Goal: Transaction & Acquisition: Subscribe to service/newsletter

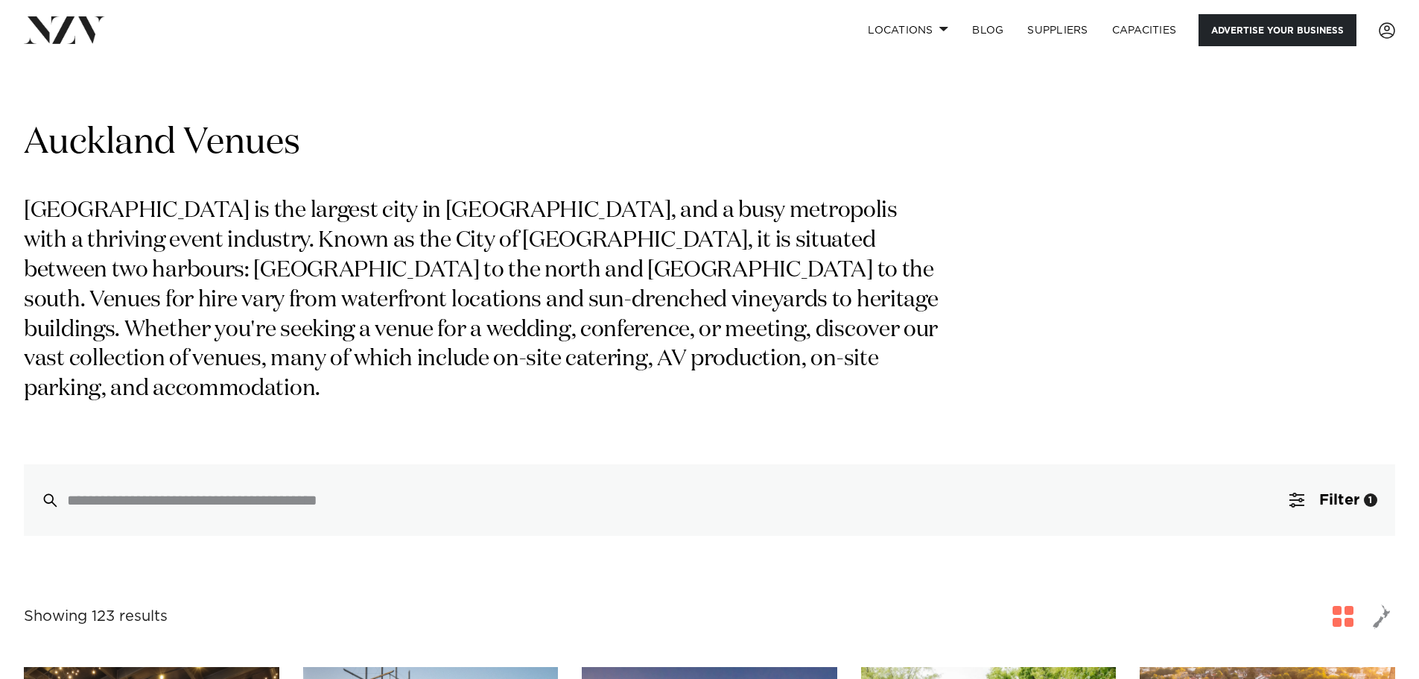
click at [1221, 36] on link "Advertise your business" at bounding box center [1277, 30] width 158 height 32
click at [1286, 41] on link "Advertise your business" at bounding box center [1277, 30] width 158 height 32
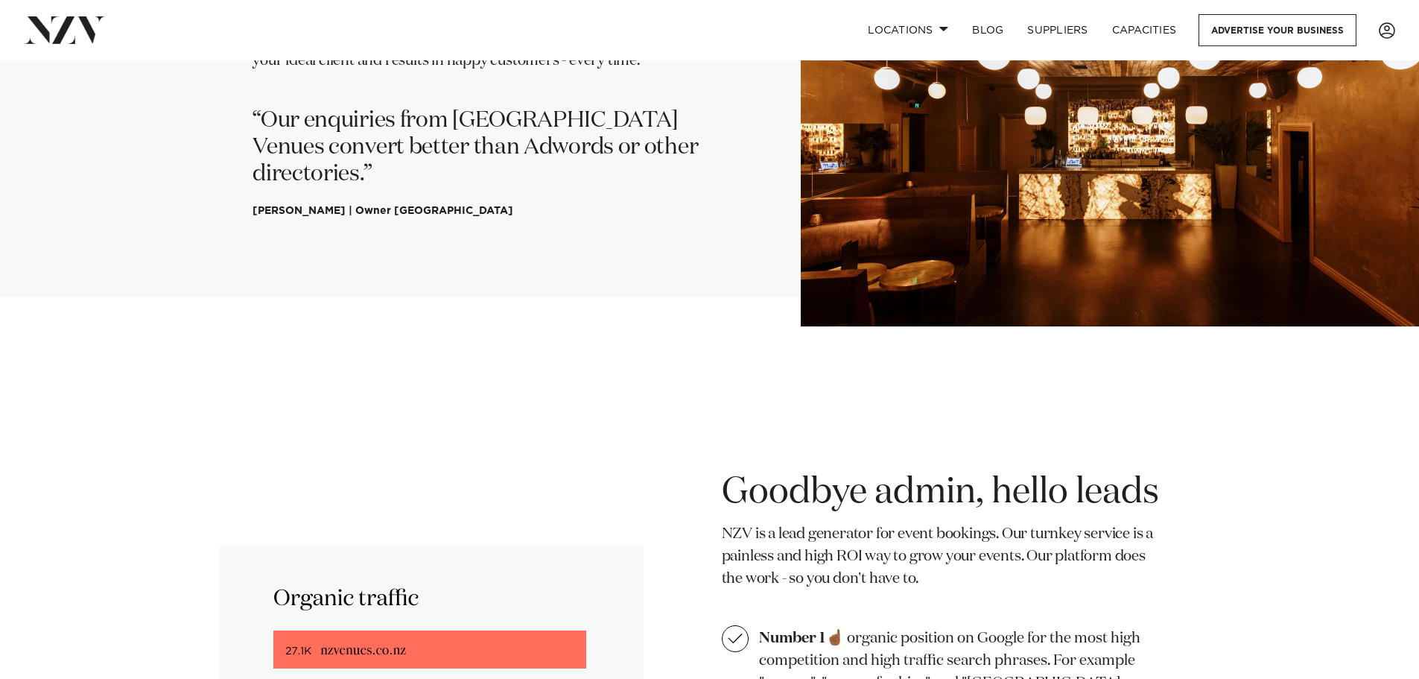
scroll to position [819, 0]
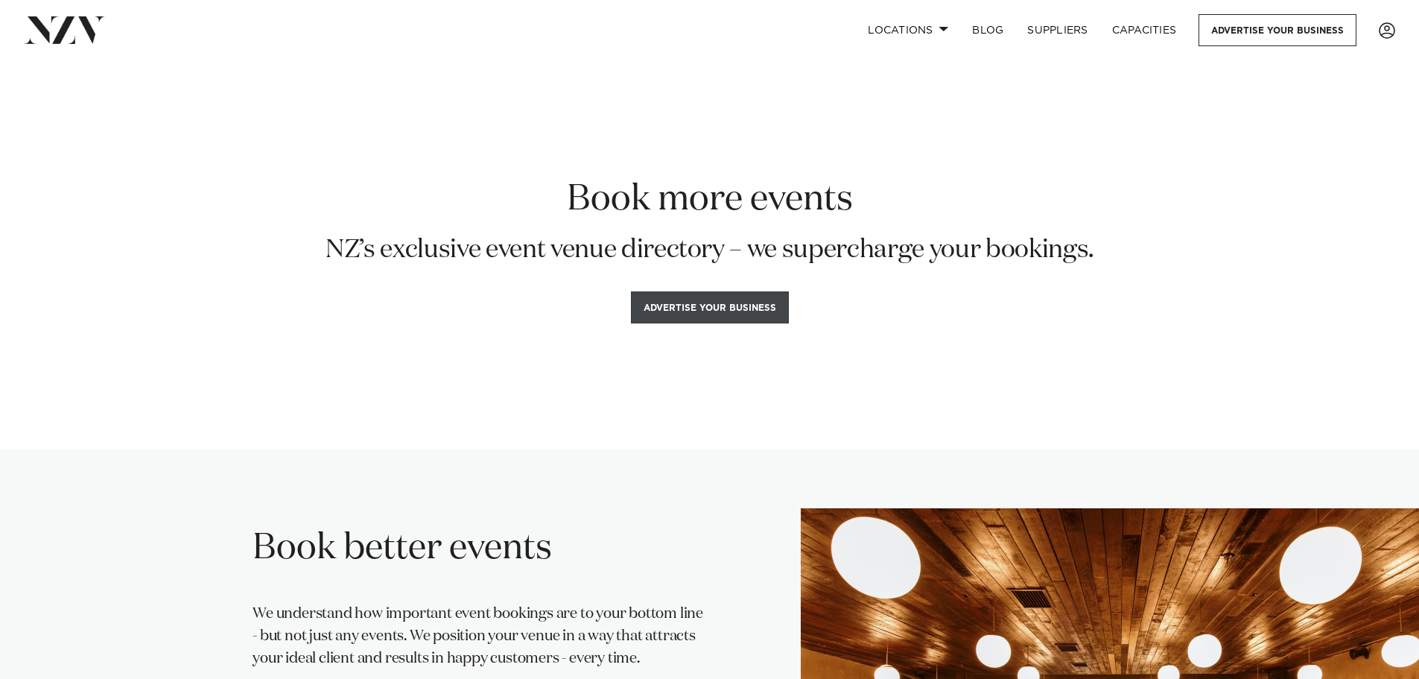
click at [729, 308] on button "Advertise your business" at bounding box center [710, 307] width 158 height 32
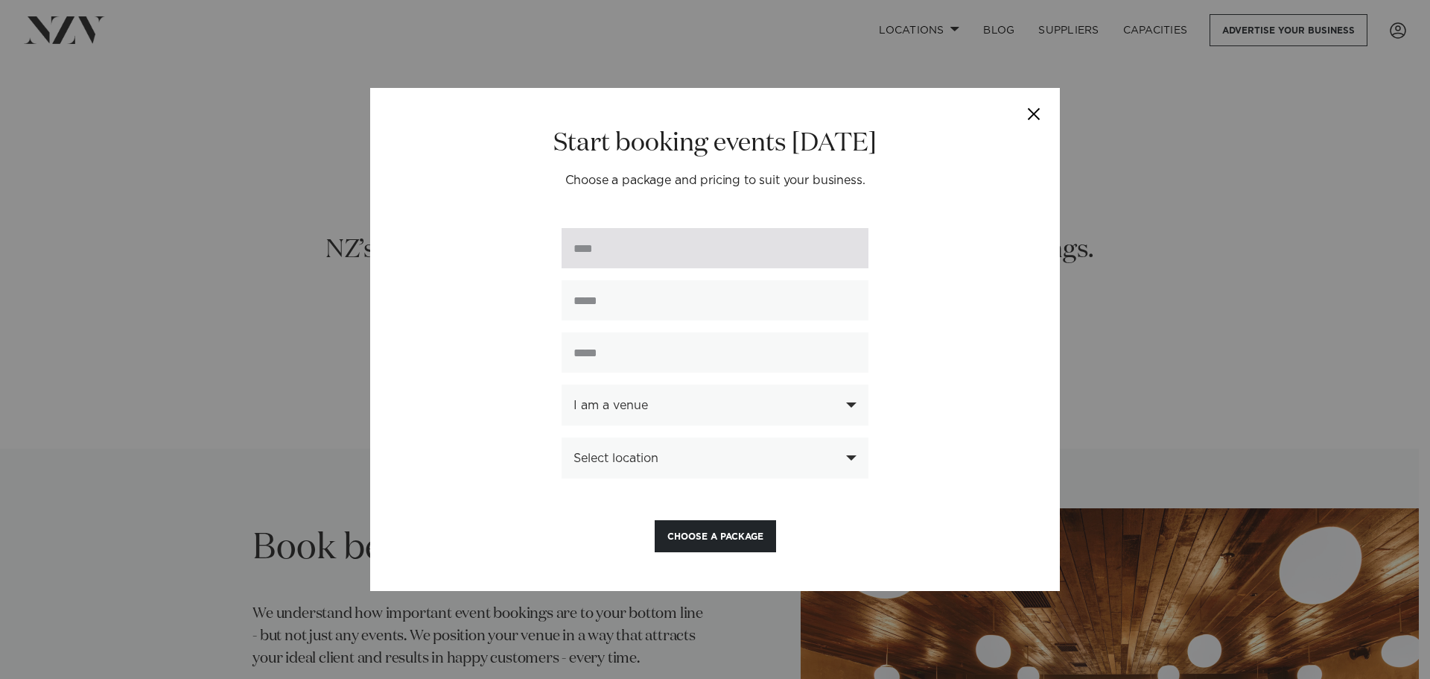
click at [655, 249] on input "text" at bounding box center [715, 248] width 307 height 40
type input "****"
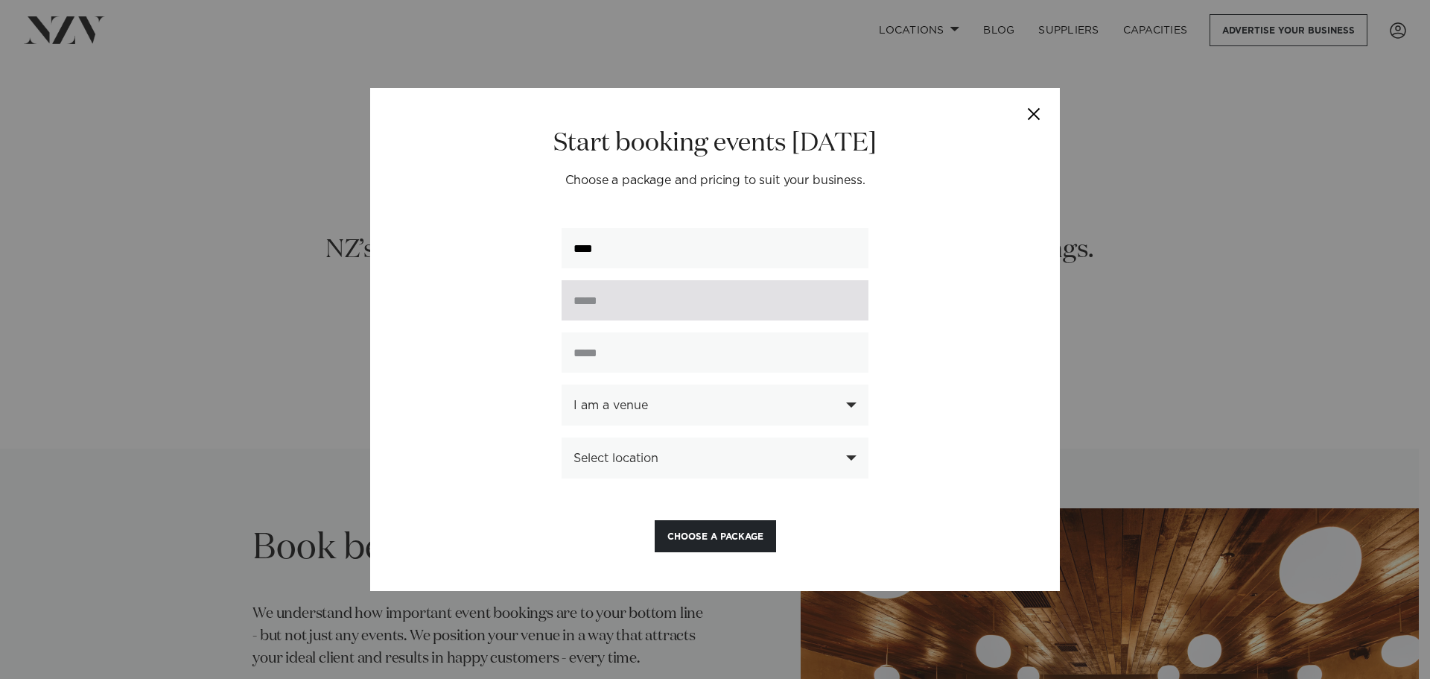
click at [613, 298] on input "email" at bounding box center [715, 300] width 307 height 40
type input "**********"
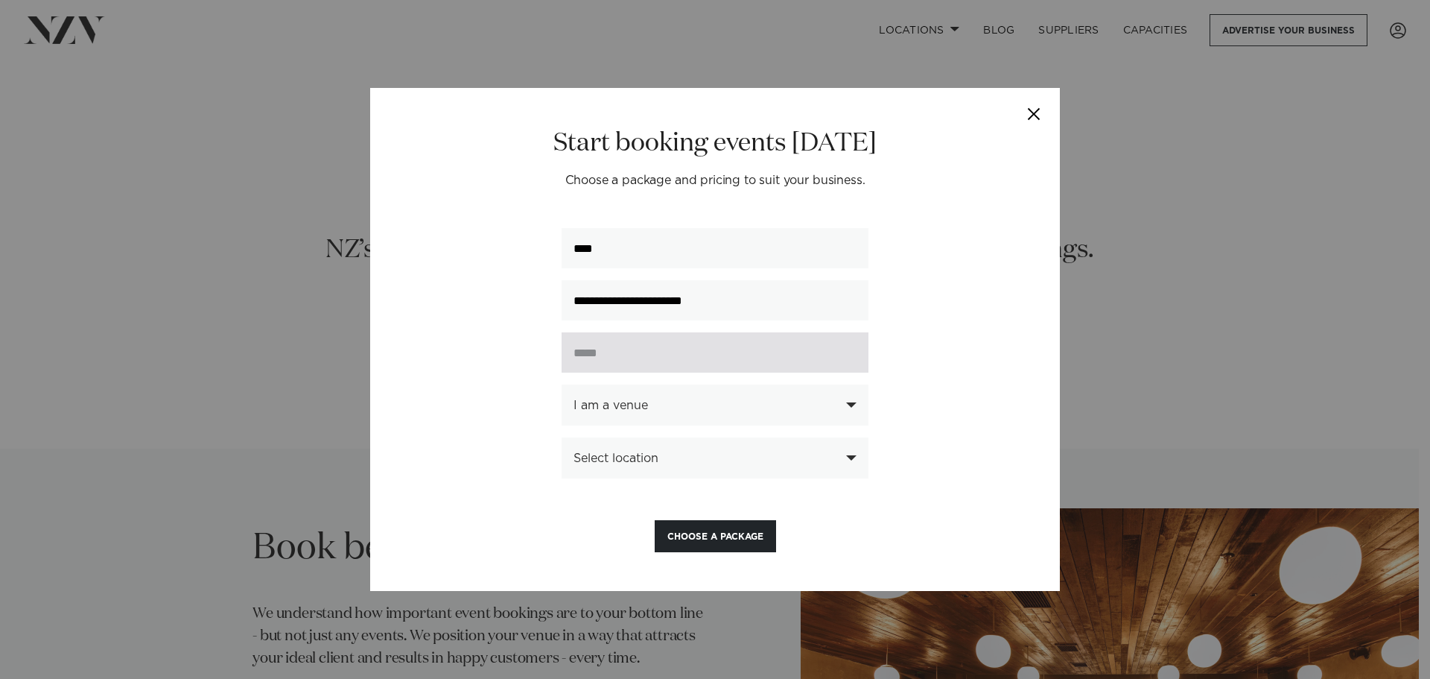
click at [621, 359] on input "text" at bounding box center [715, 352] width 307 height 40
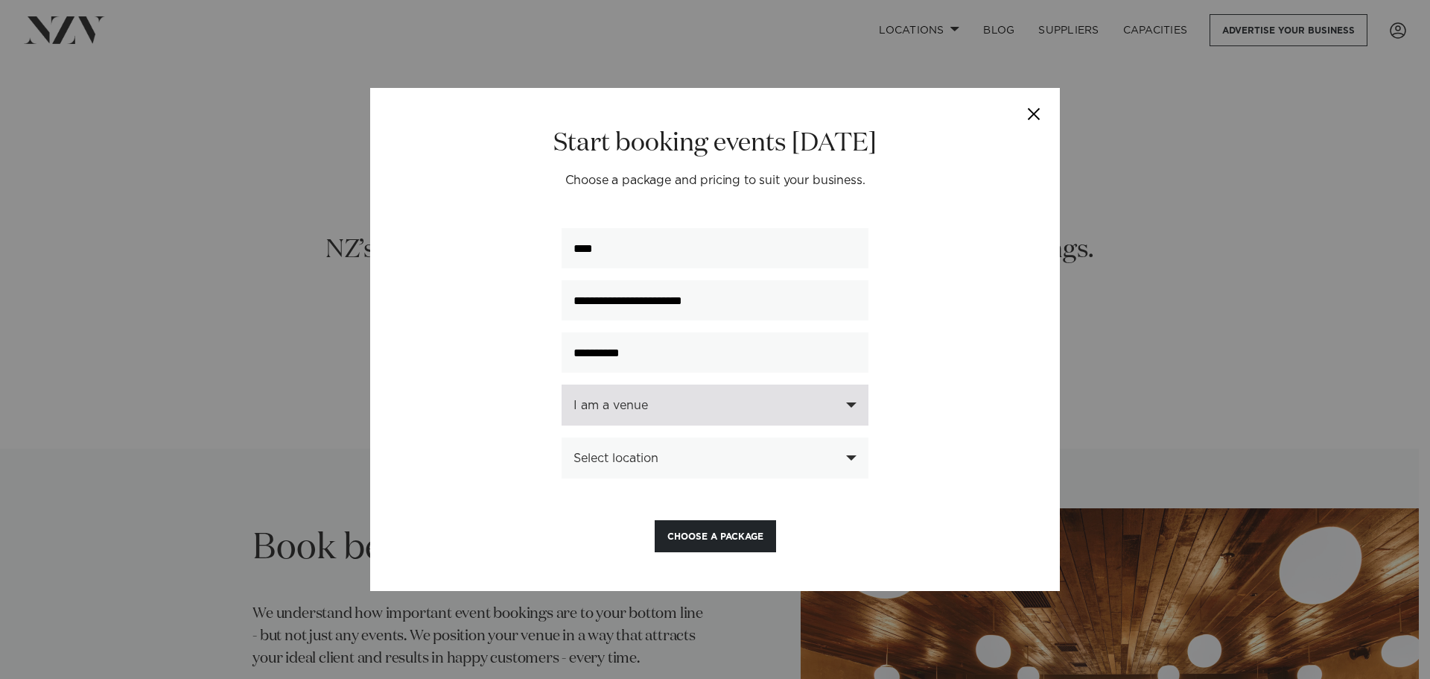
click at [663, 401] on div "I am a venue" at bounding box center [707, 404] width 267 height 13
type input "**********"
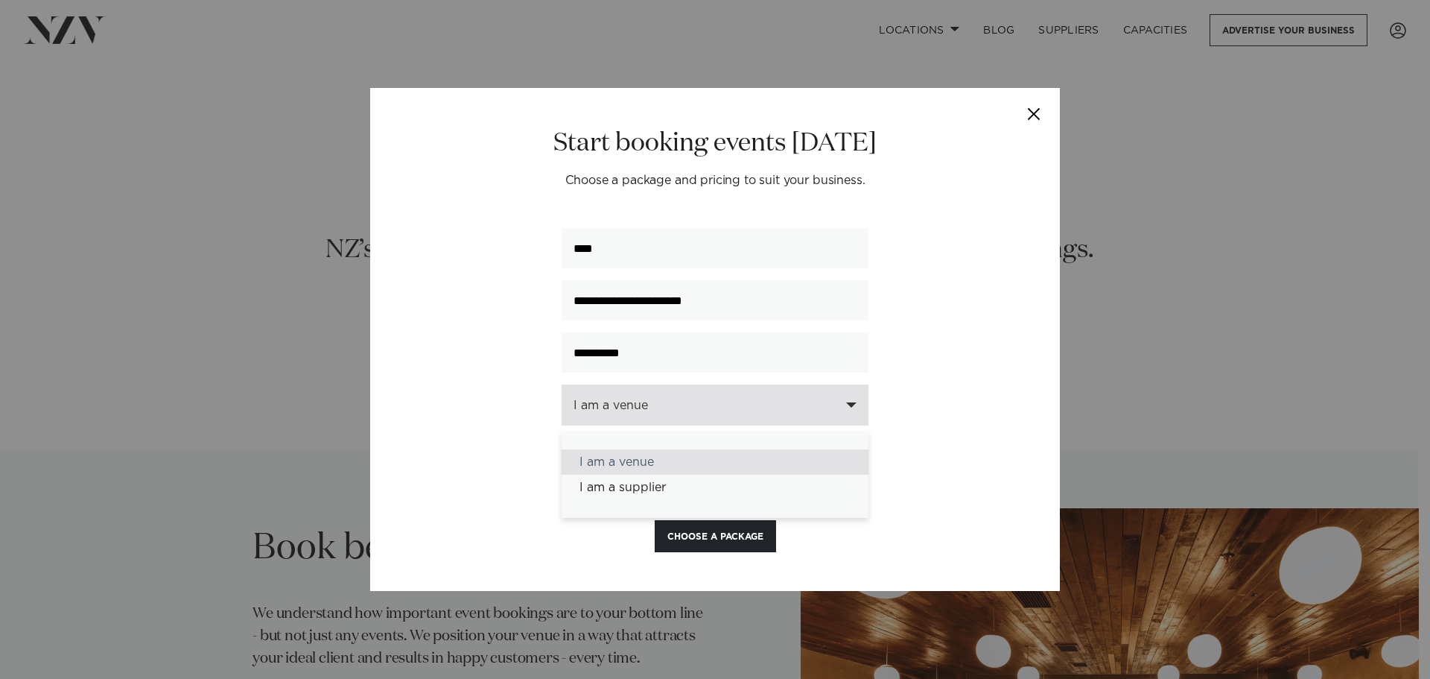
click at [650, 467] on div "I am a venue" at bounding box center [715, 461] width 307 height 25
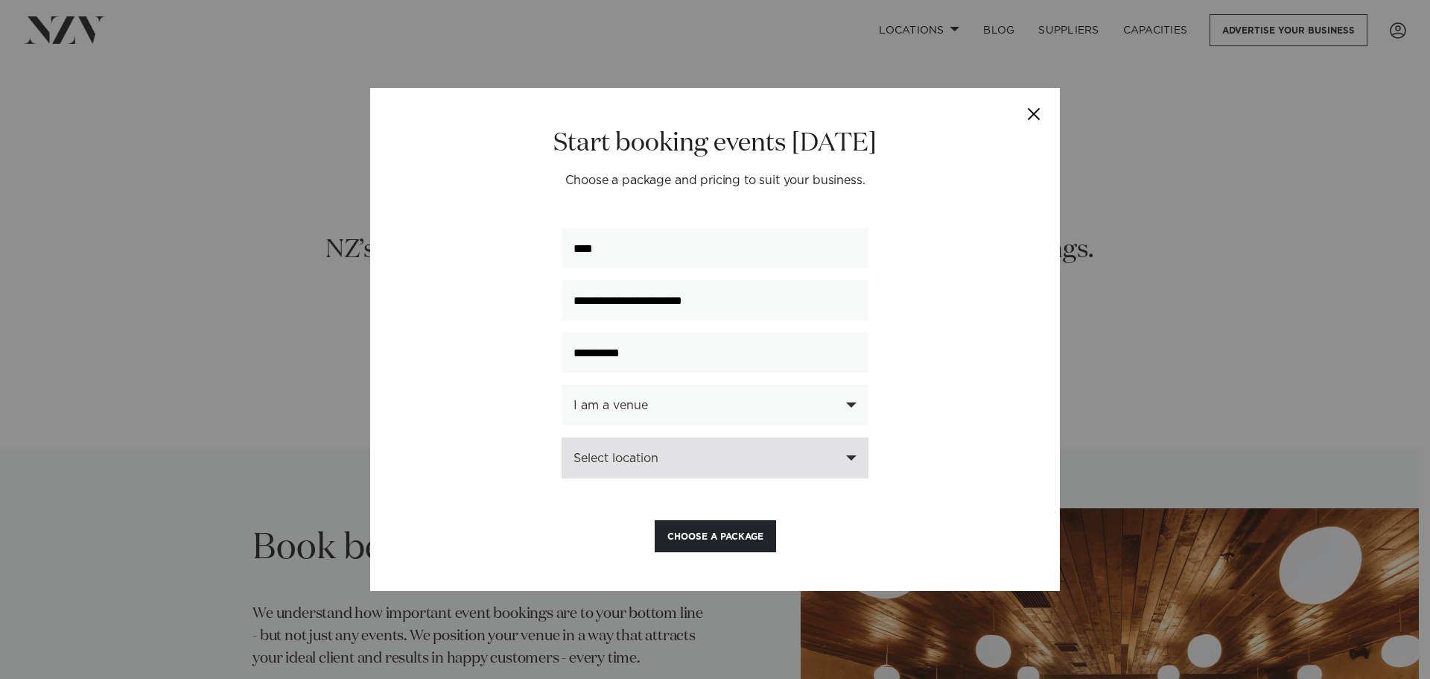
click at [611, 449] on div "Select location" at bounding box center [715, 457] width 307 height 41
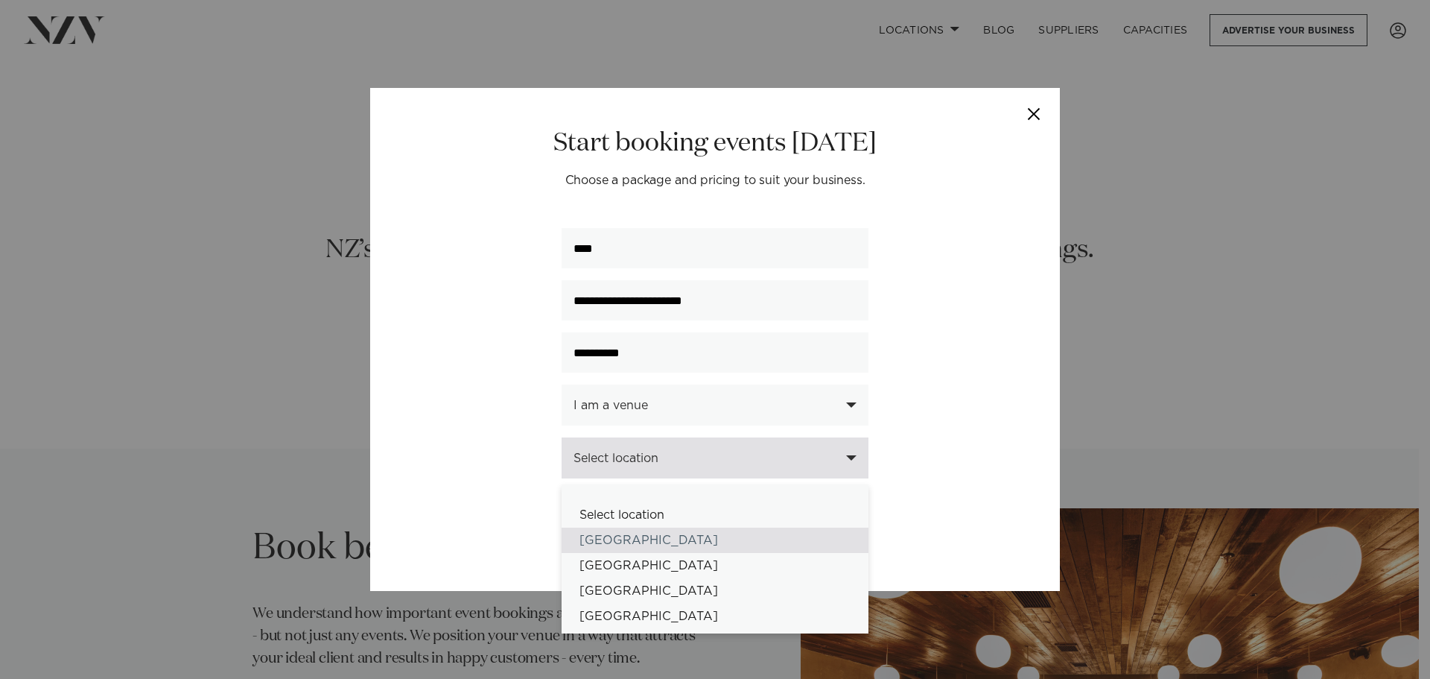
click at [616, 534] on div "[GEOGRAPHIC_DATA]" at bounding box center [715, 539] width 307 height 25
select select "*"
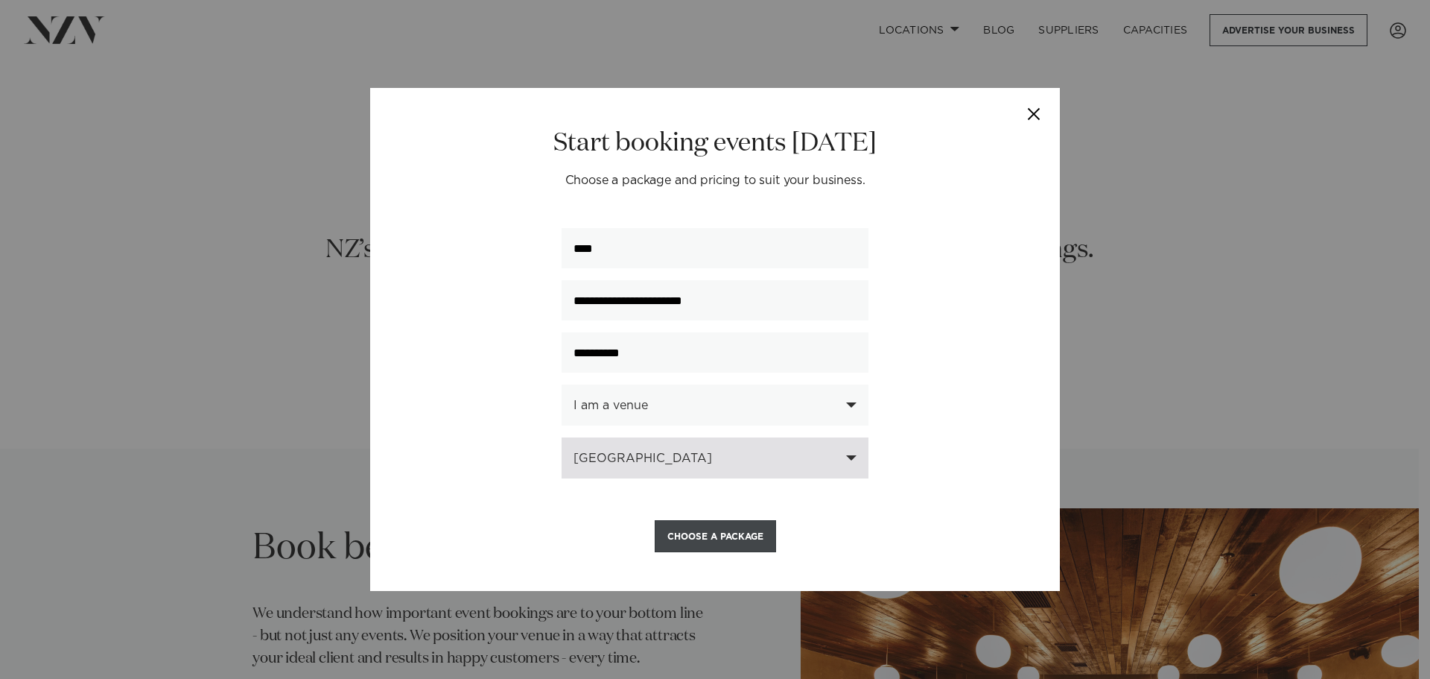
click at [702, 537] on button "Choose a Package" at bounding box center [715, 536] width 121 height 32
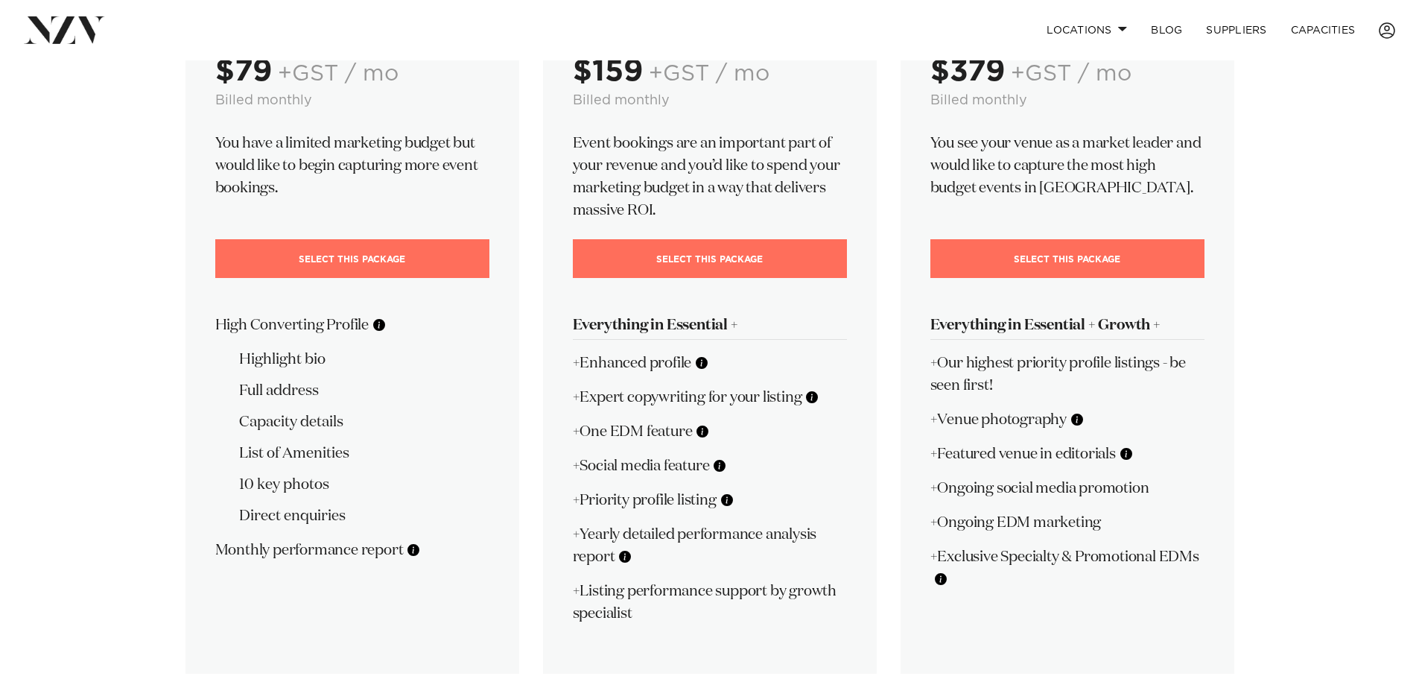
scroll to position [223, 0]
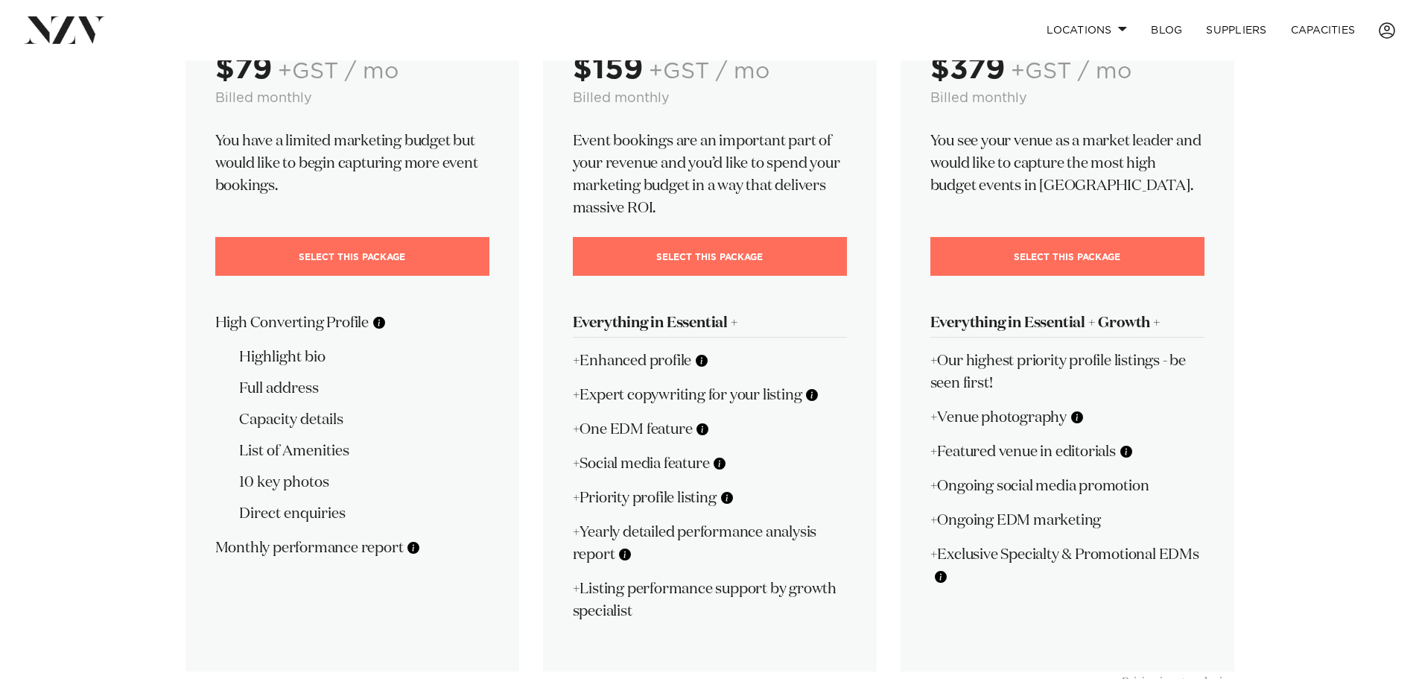
click at [703, 363] on button at bounding box center [701, 360] width 15 height 15
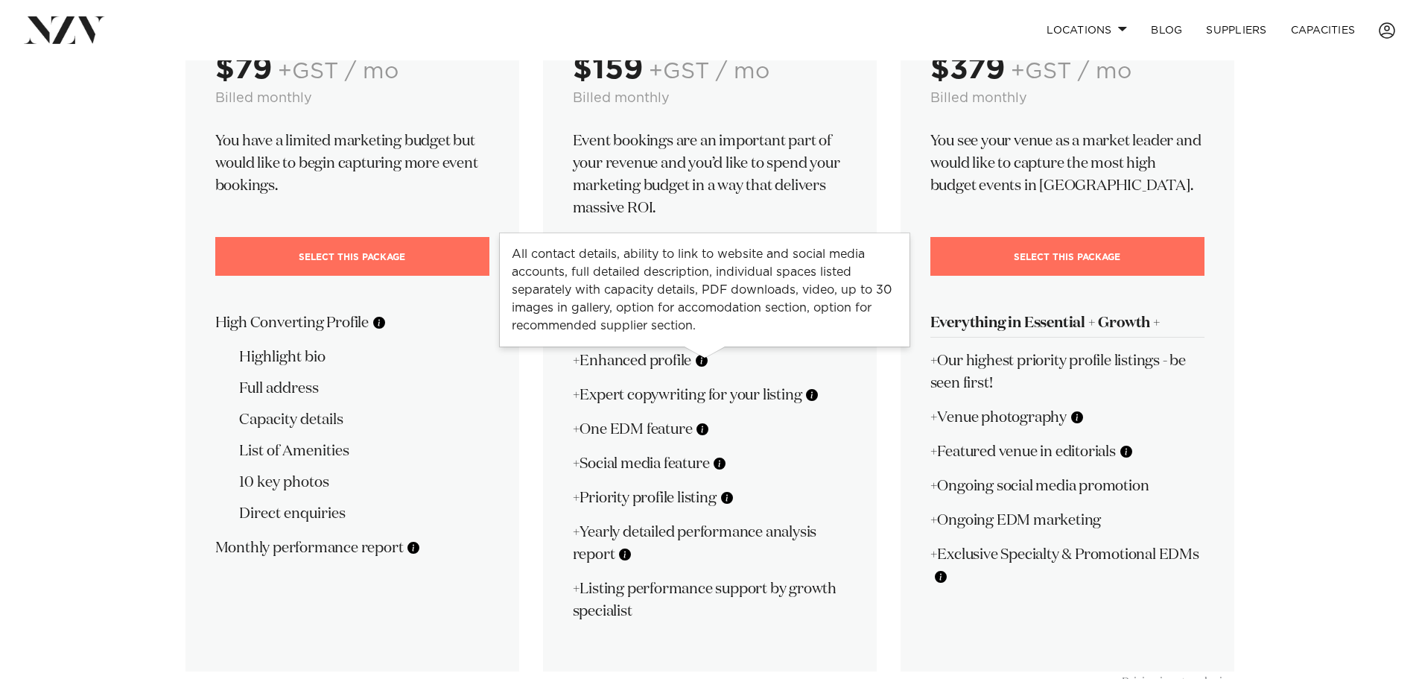
click at [387, 327] on button at bounding box center [379, 322] width 15 height 15
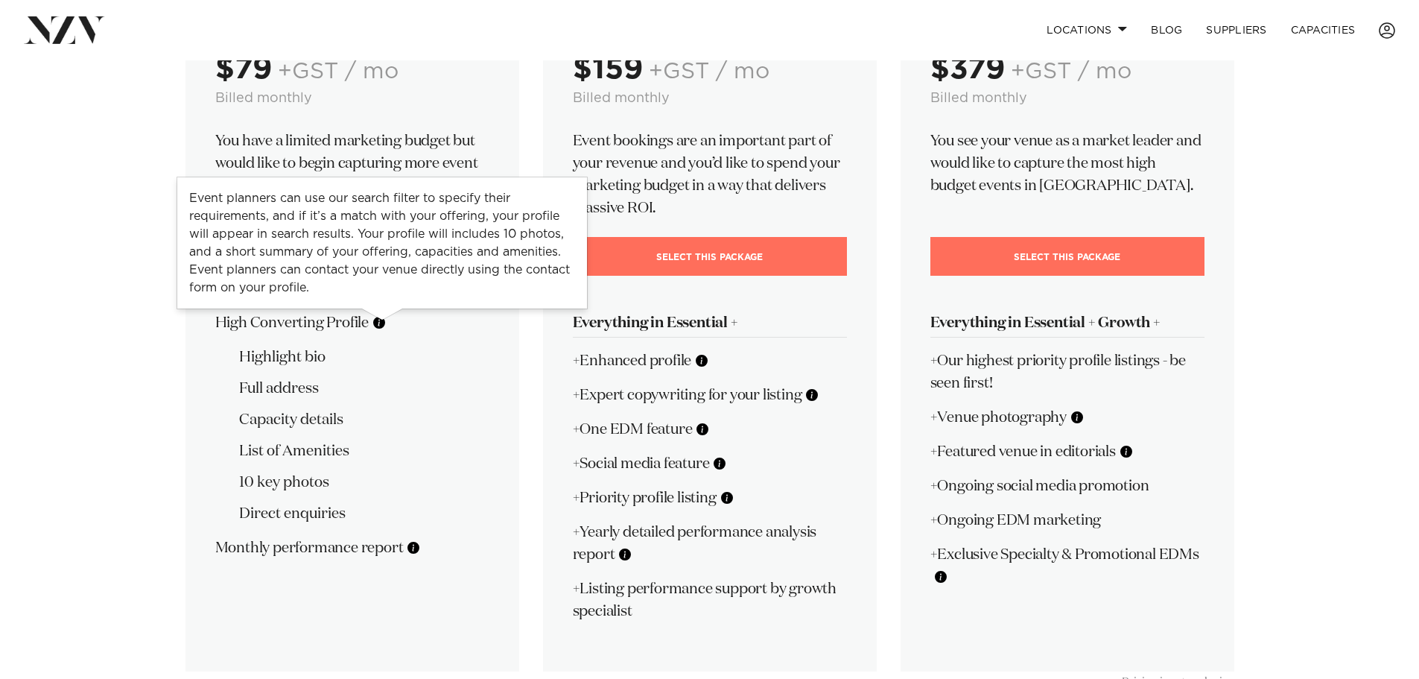
click at [431, 331] on p "High Converting Profile" at bounding box center [352, 322] width 274 height 22
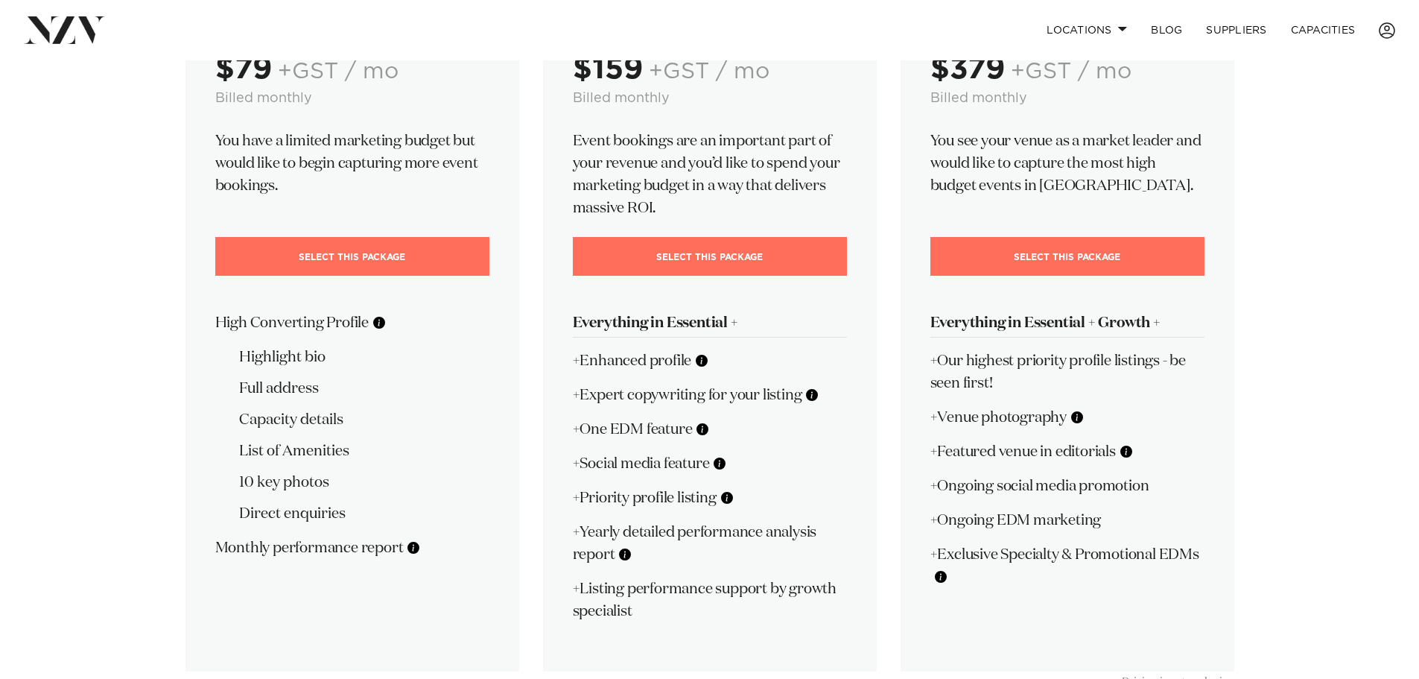
drag, startPoint x: 161, startPoint y: 12, endPoint x: 280, endPoint y: 2, distance: 119.6
click at [280, 1] on nav "Locations Auckland Wellington Christchurch Queenstown Hamilton Northland Bay of…" at bounding box center [709, 30] width 1419 height 60
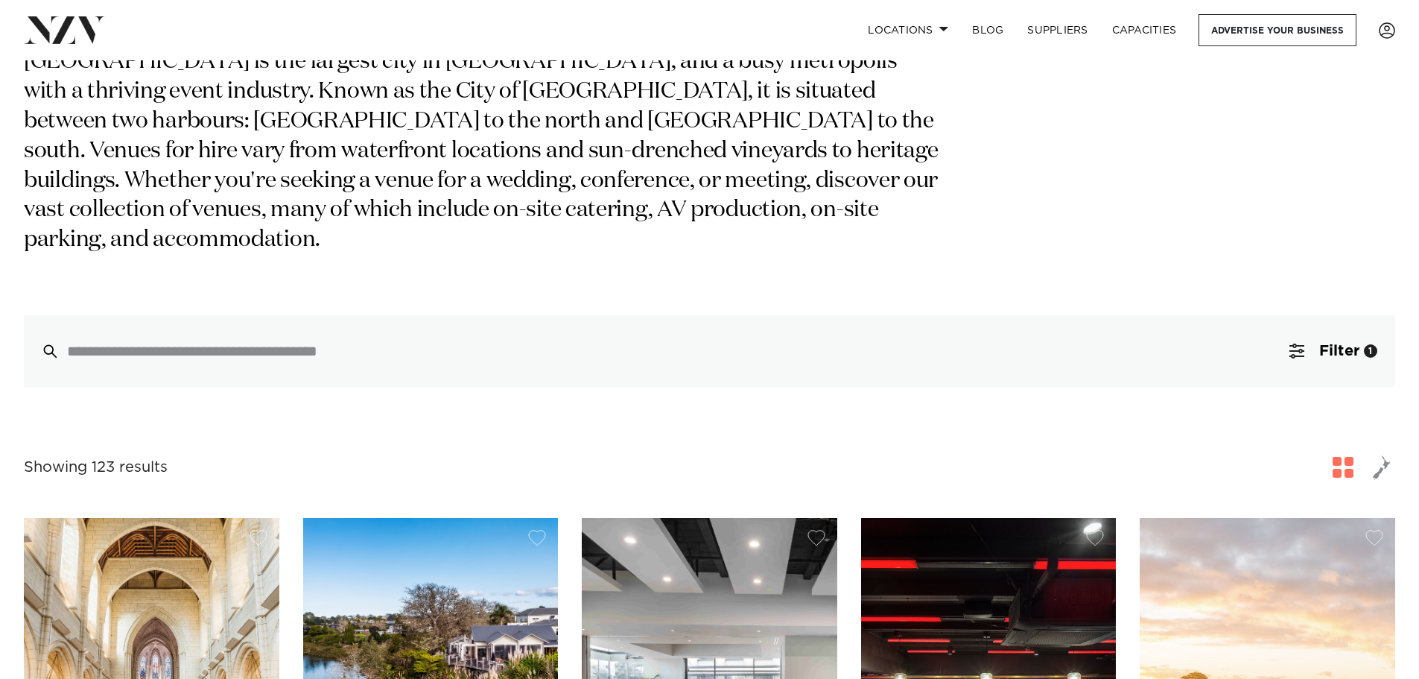
scroll to position [447, 0]
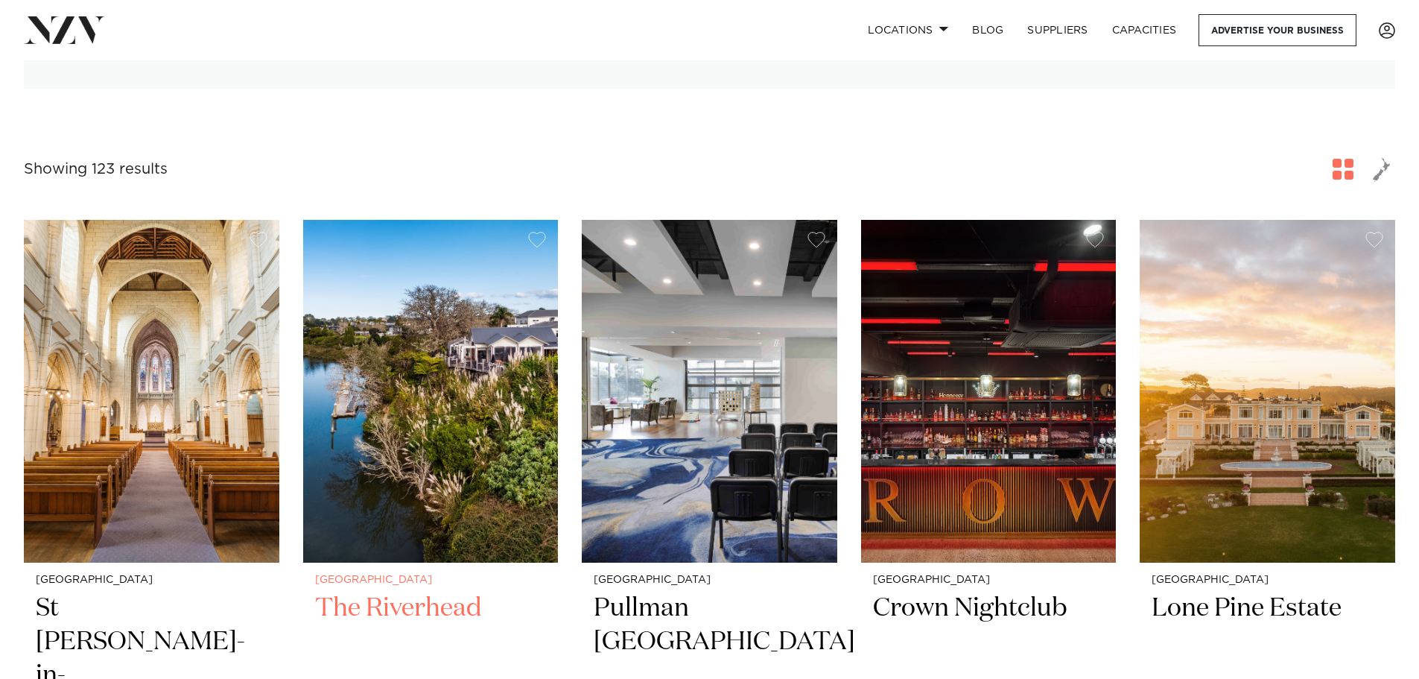
click at [489, 366] on img at bounding box center [430, 391] width 255 height 343
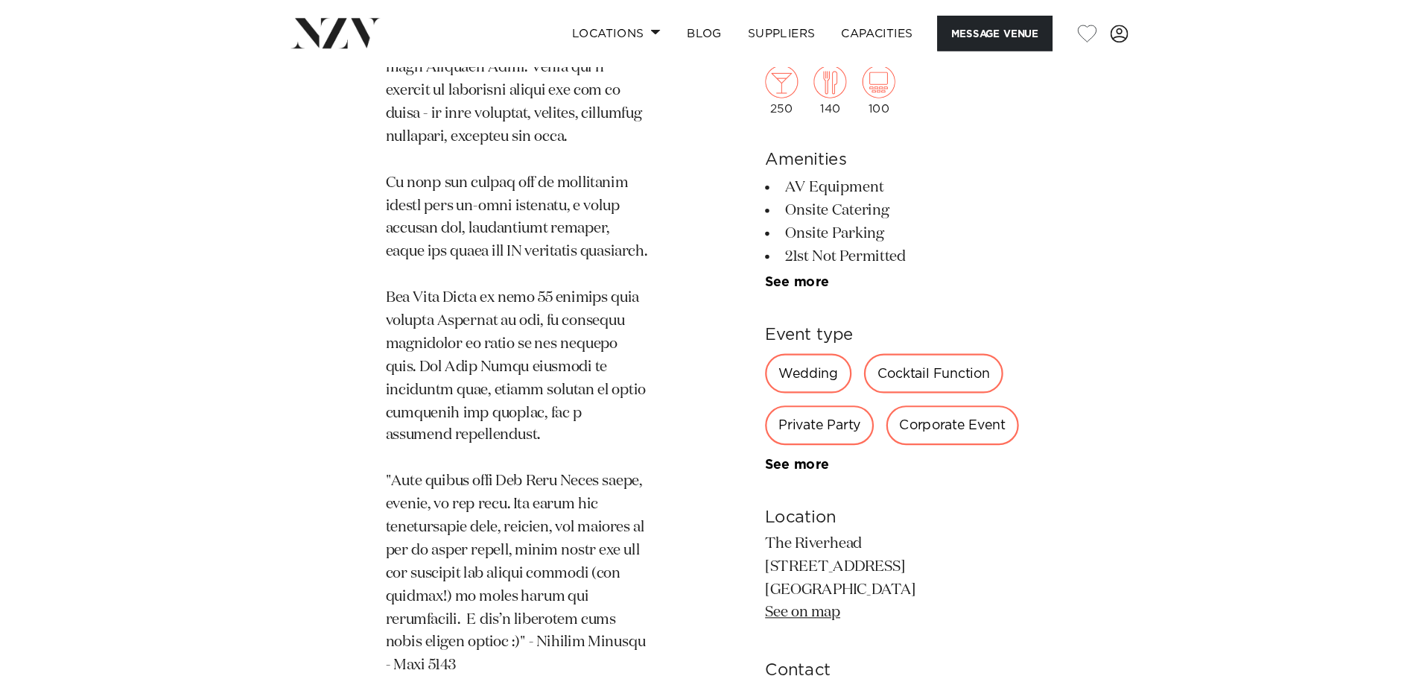
scroll to position [1043, 0]
